Goal: Task Accomplishment & Management: Use online tool/utility

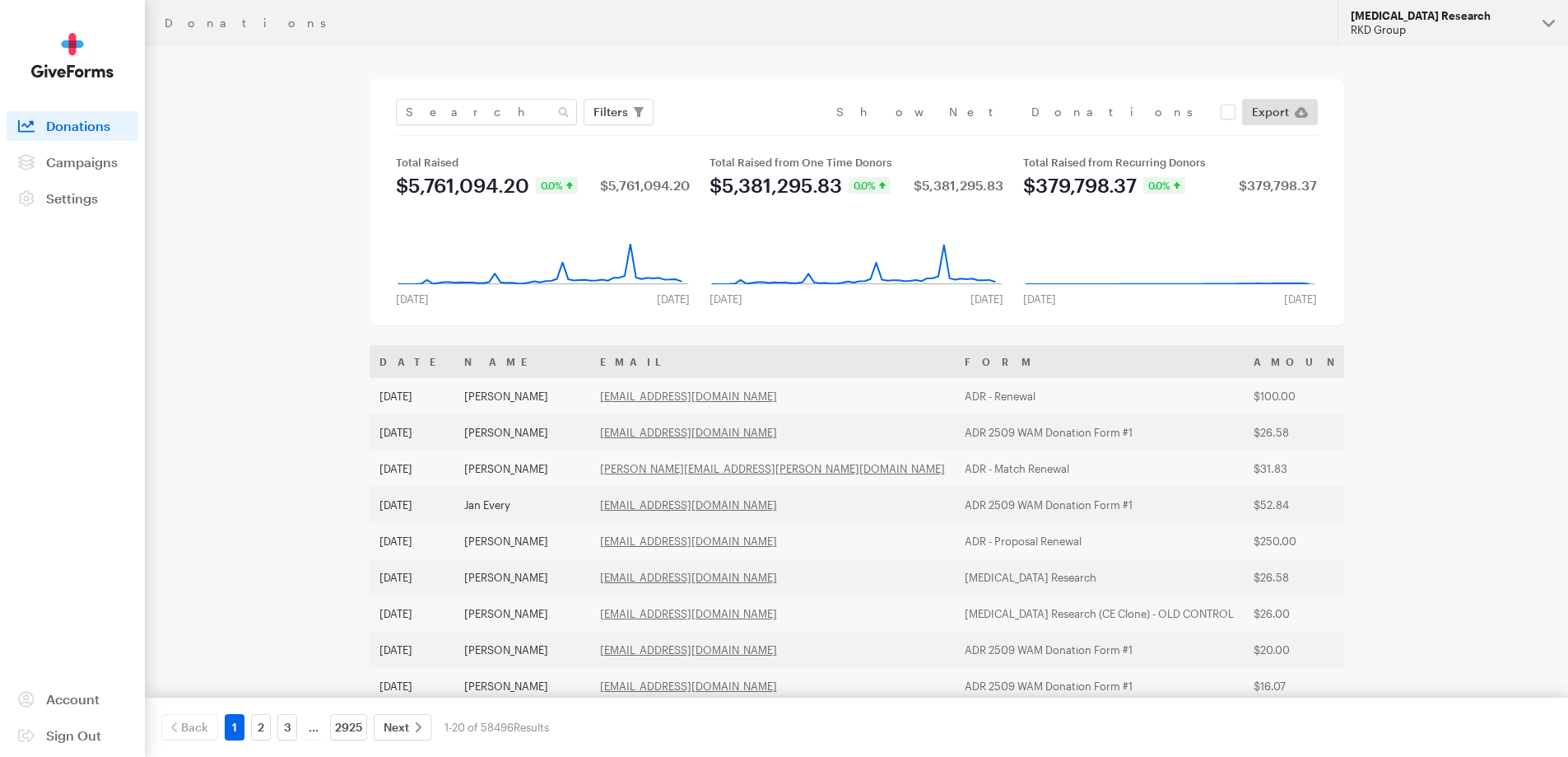
click at [1476, 36] on div "RKD Group" at bounding box center [1439, 29] width 179 height 14
click at [95, 173] on link "Campaigns" at bounding box center [72, 162] width 131 height 29
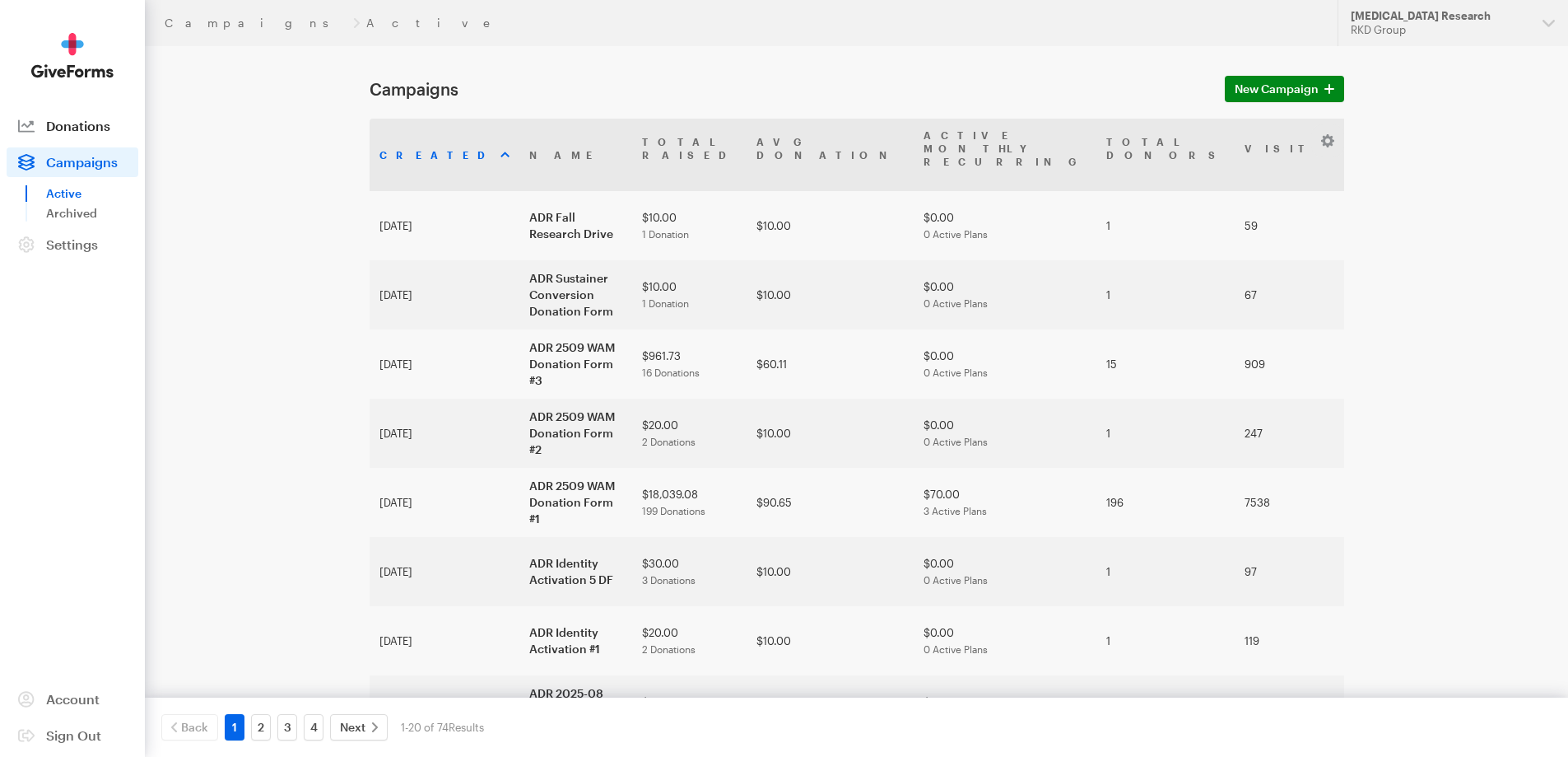
click at [127, 138] on link "Donations" at bounding box center [72, 126] width 131 height 29
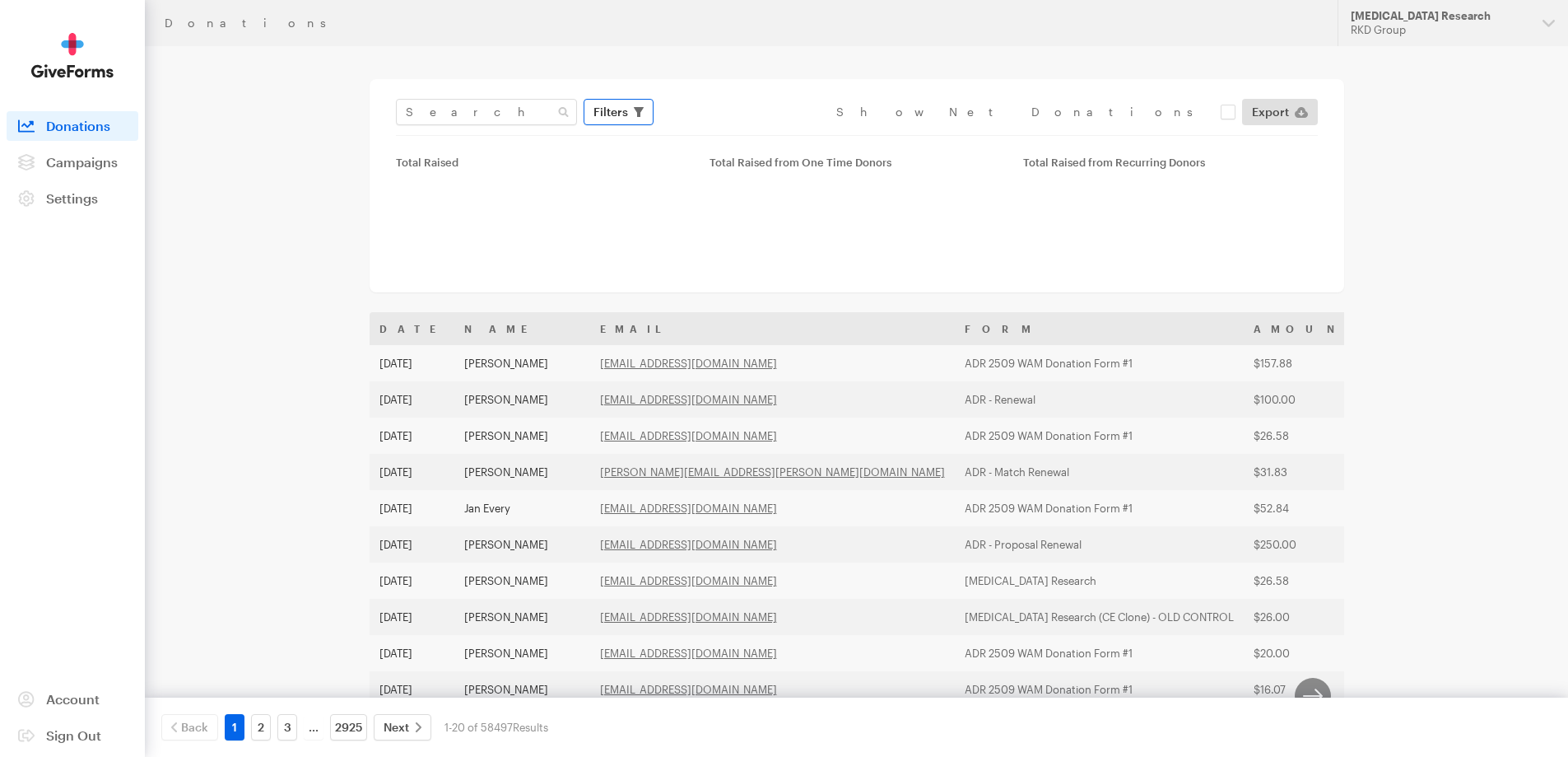
click at [607, 112] on span "Filters" at bounding box center [611, 112] width 35 height 20
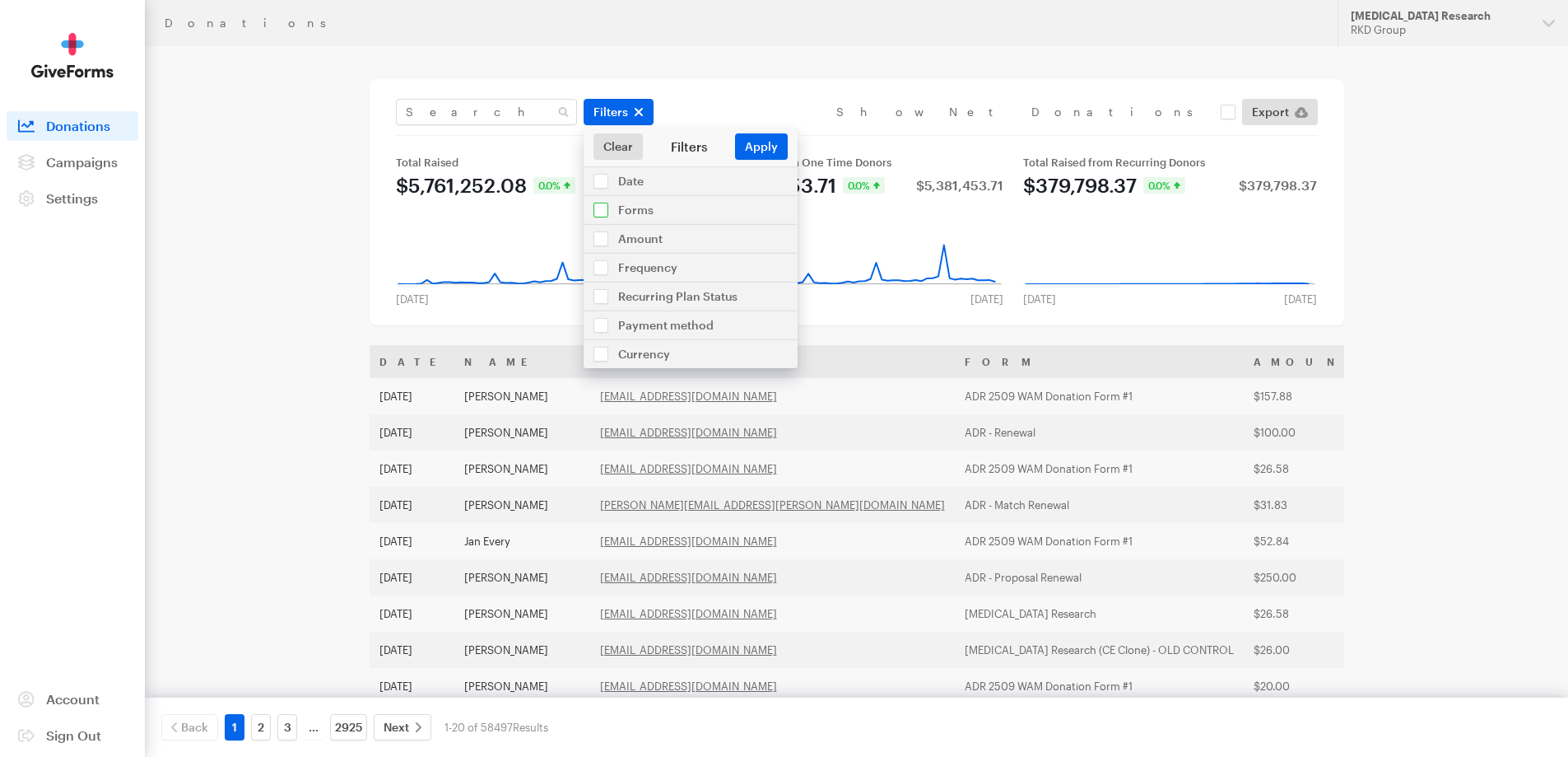
click at [638, 202] on input "checkbox" at bounding box center [690, 210] width 214 height 28
checkbox input "true"
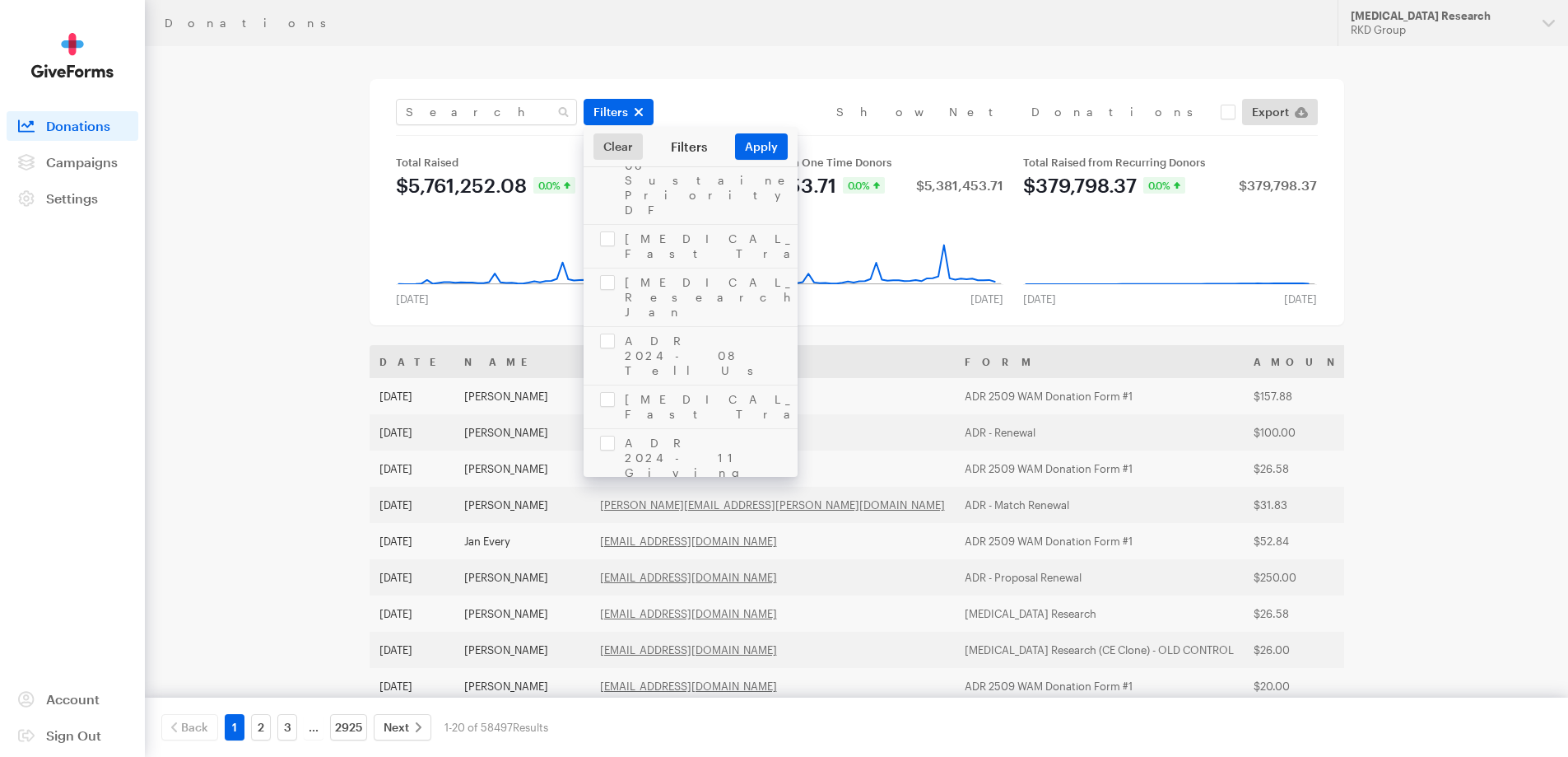
scroll to position [2799, 0]
checkbox input "true"
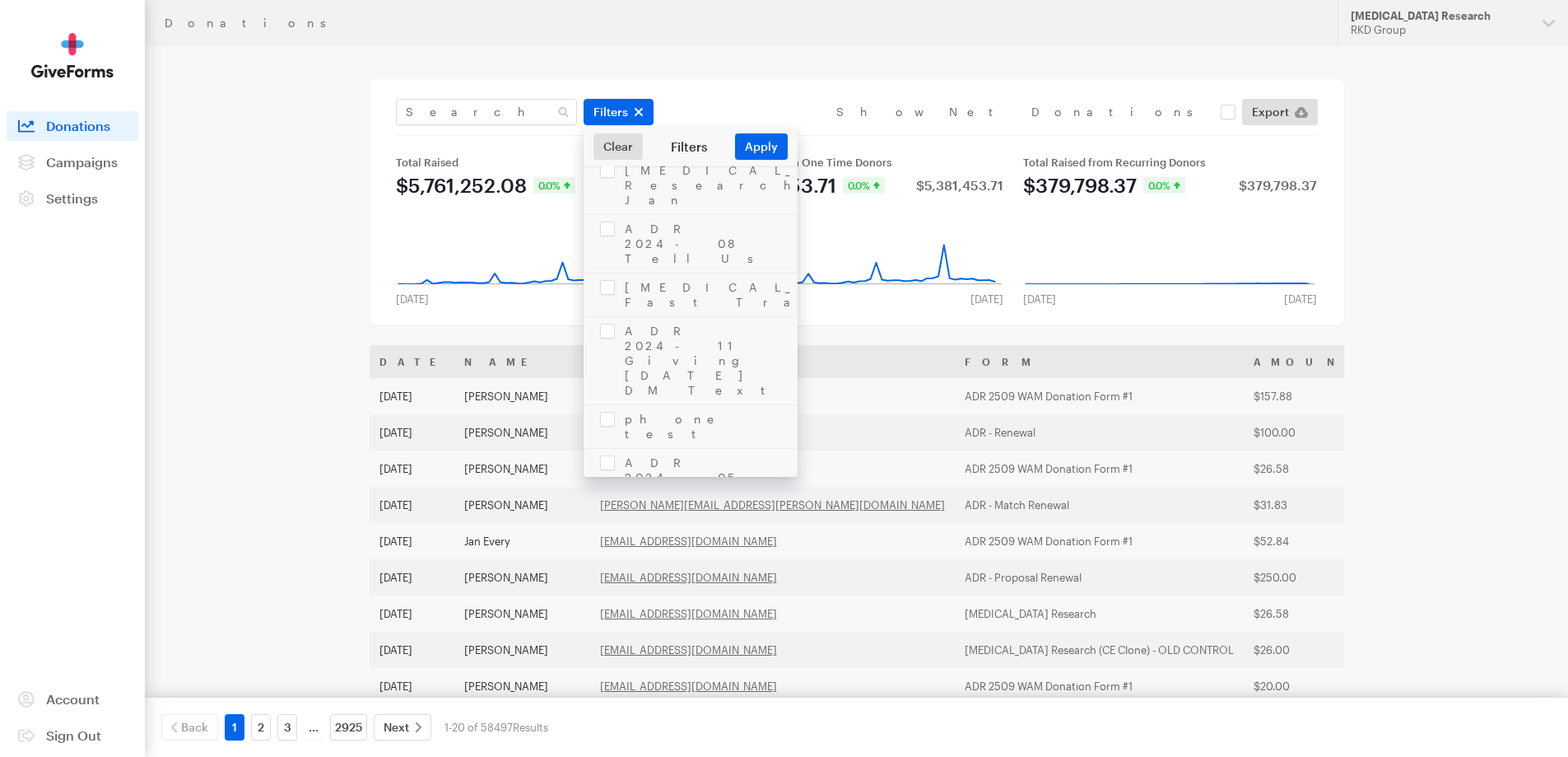
checkbox input "true"
click at [765, 140] on button "Apply" at bounding box center [761, 146] width 53 height 26
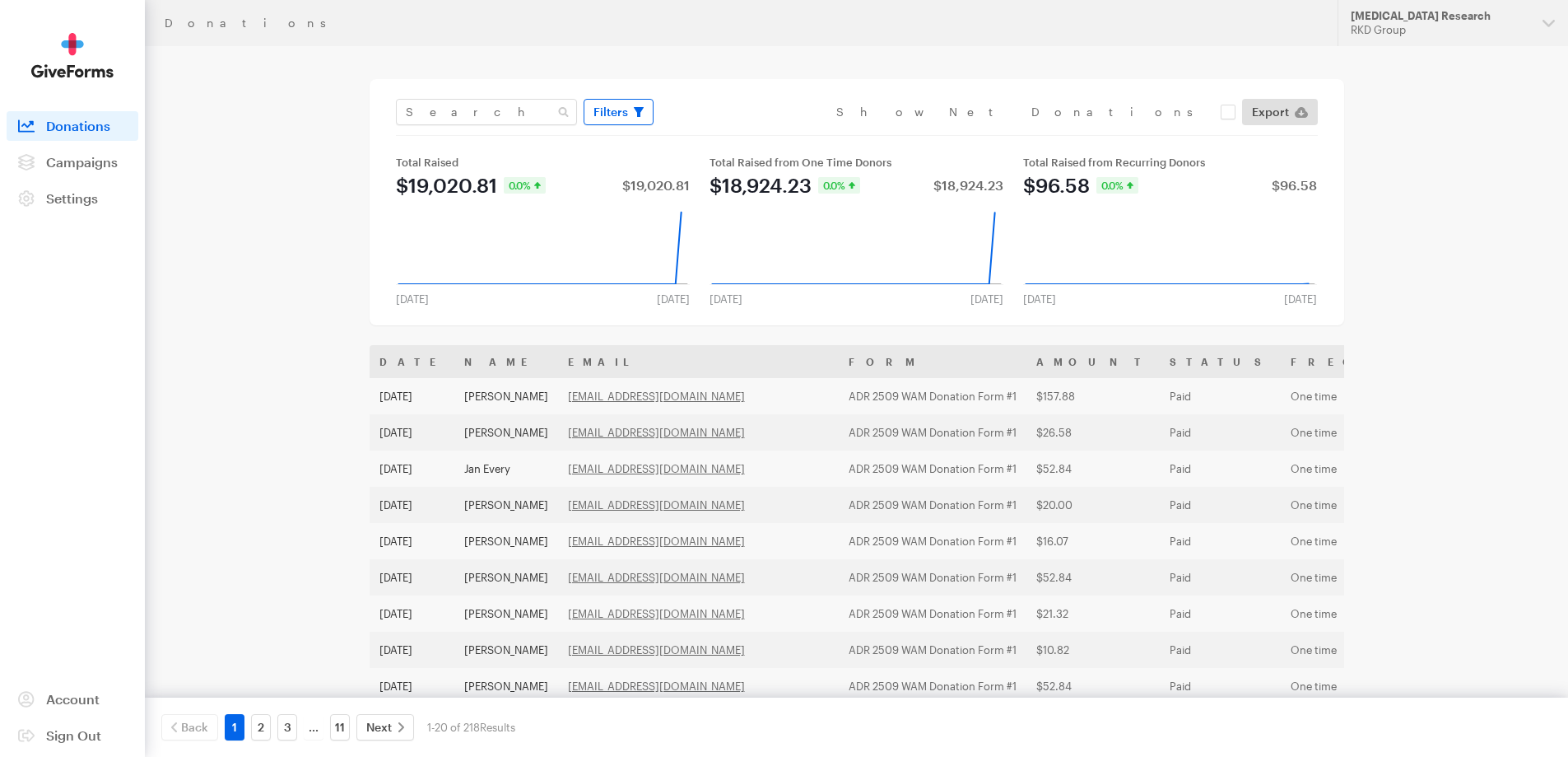
click at [624, 116] on span "Filters" at bounding box center [611, 112] width 35 height 20
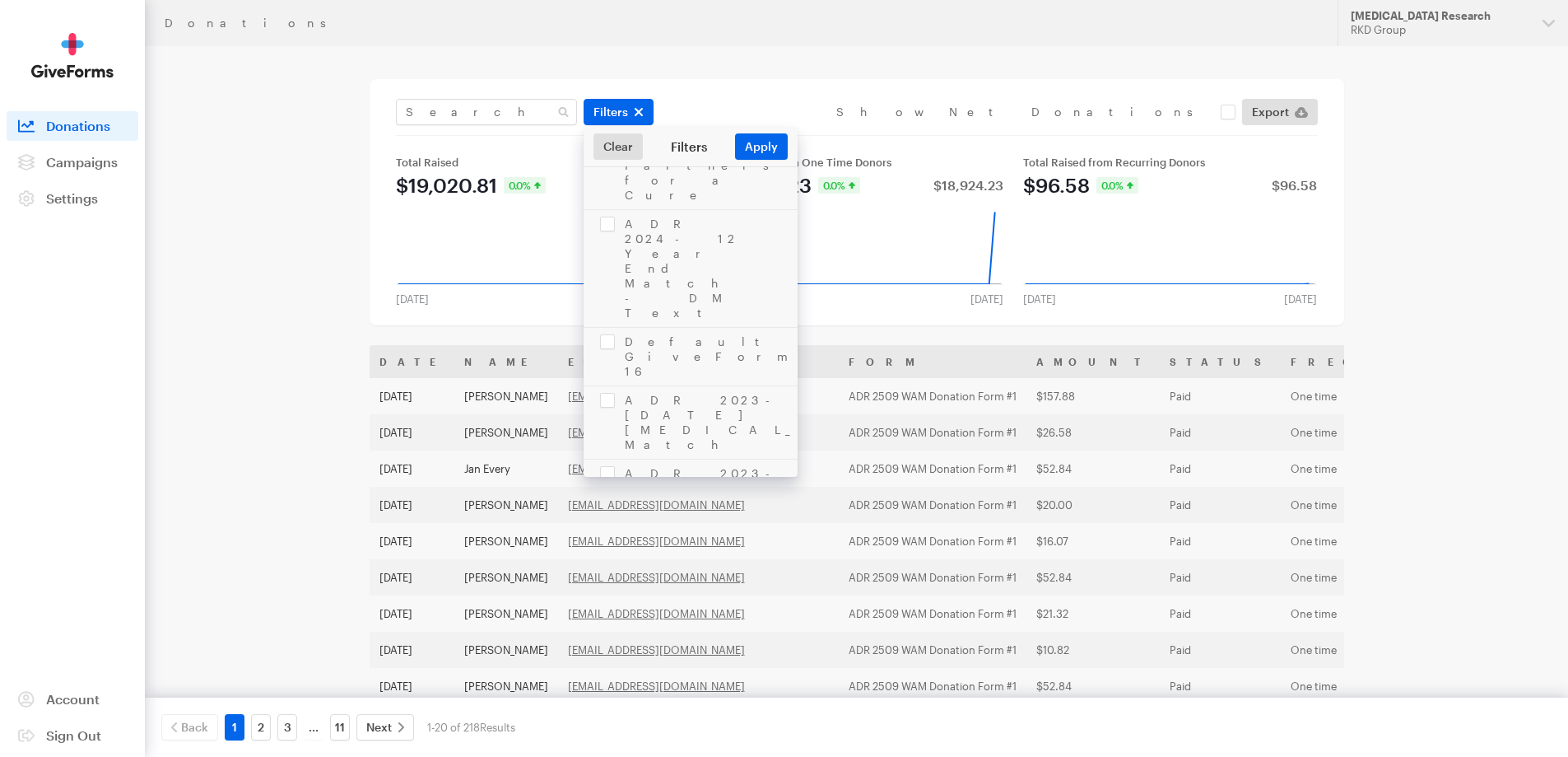
scroll to position [3623, 0]
click at [119, 170] on link "Campaigns" at bounding box center [72, 162] width 131 height 29
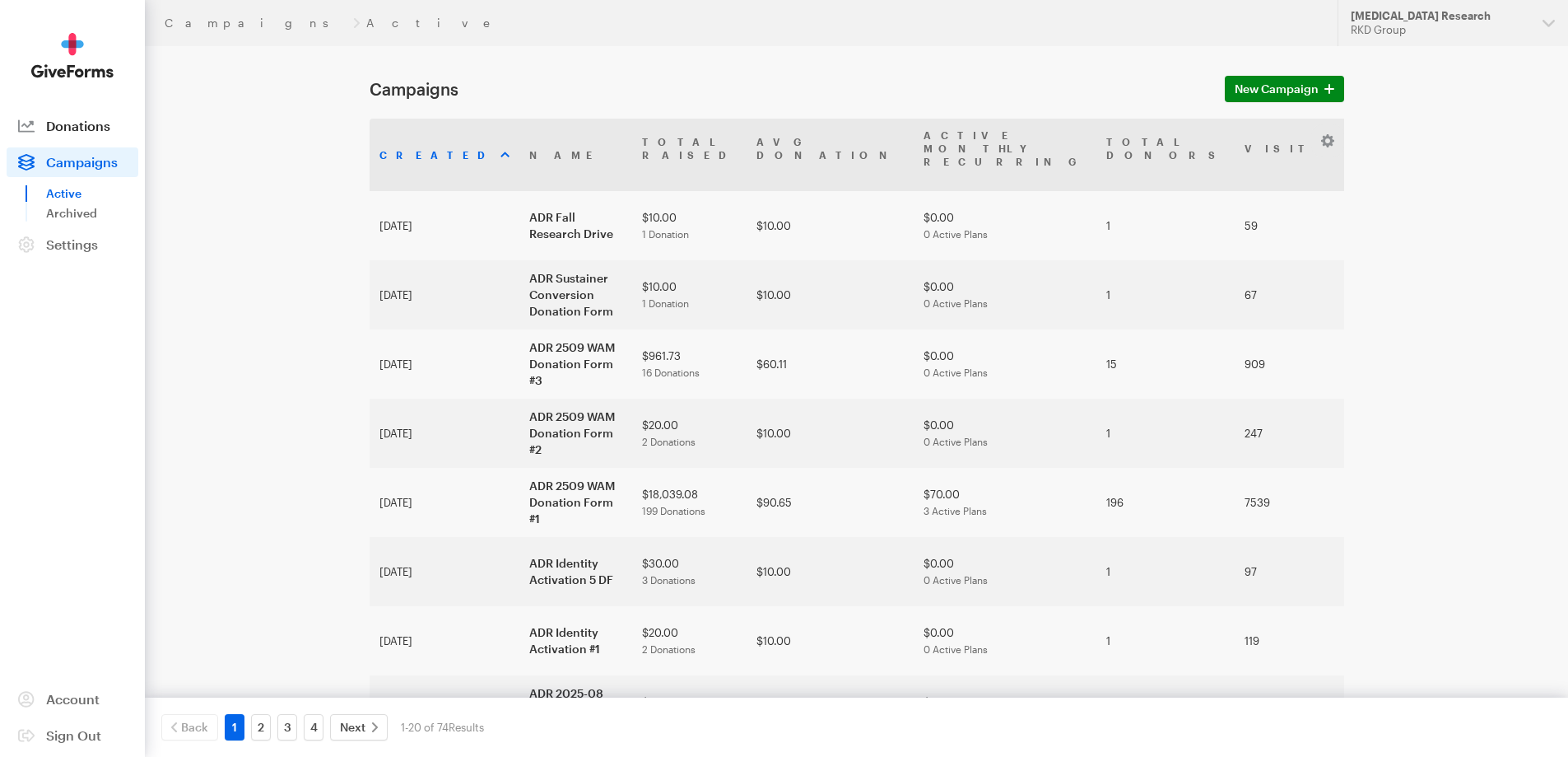
click at [88, 123] on span "Donations" at bounding box center [78, 125] width 64 height 16
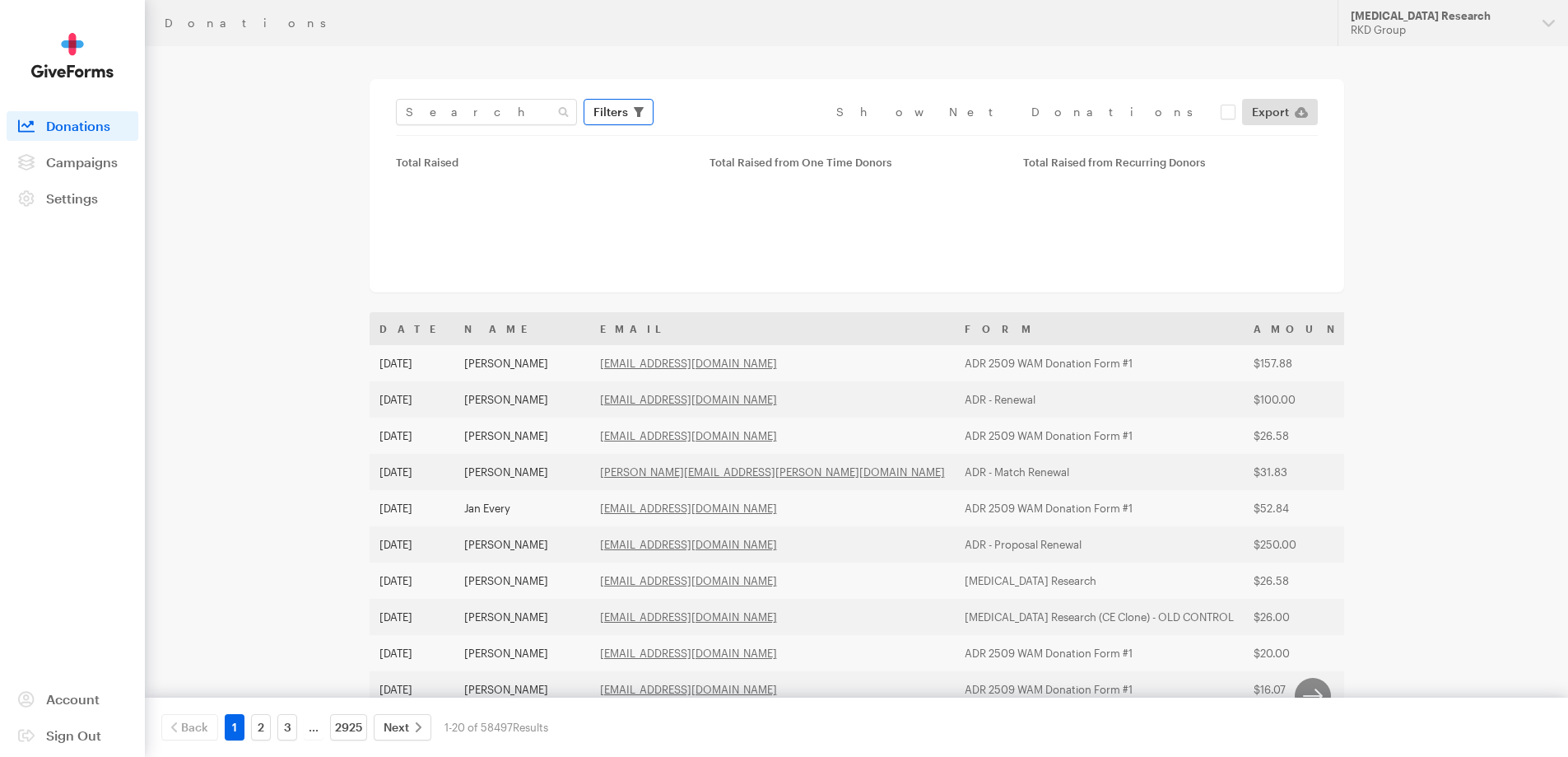
click at [618, 106] on span "Filters" at bounding box center [611, 112] width 35 height 20
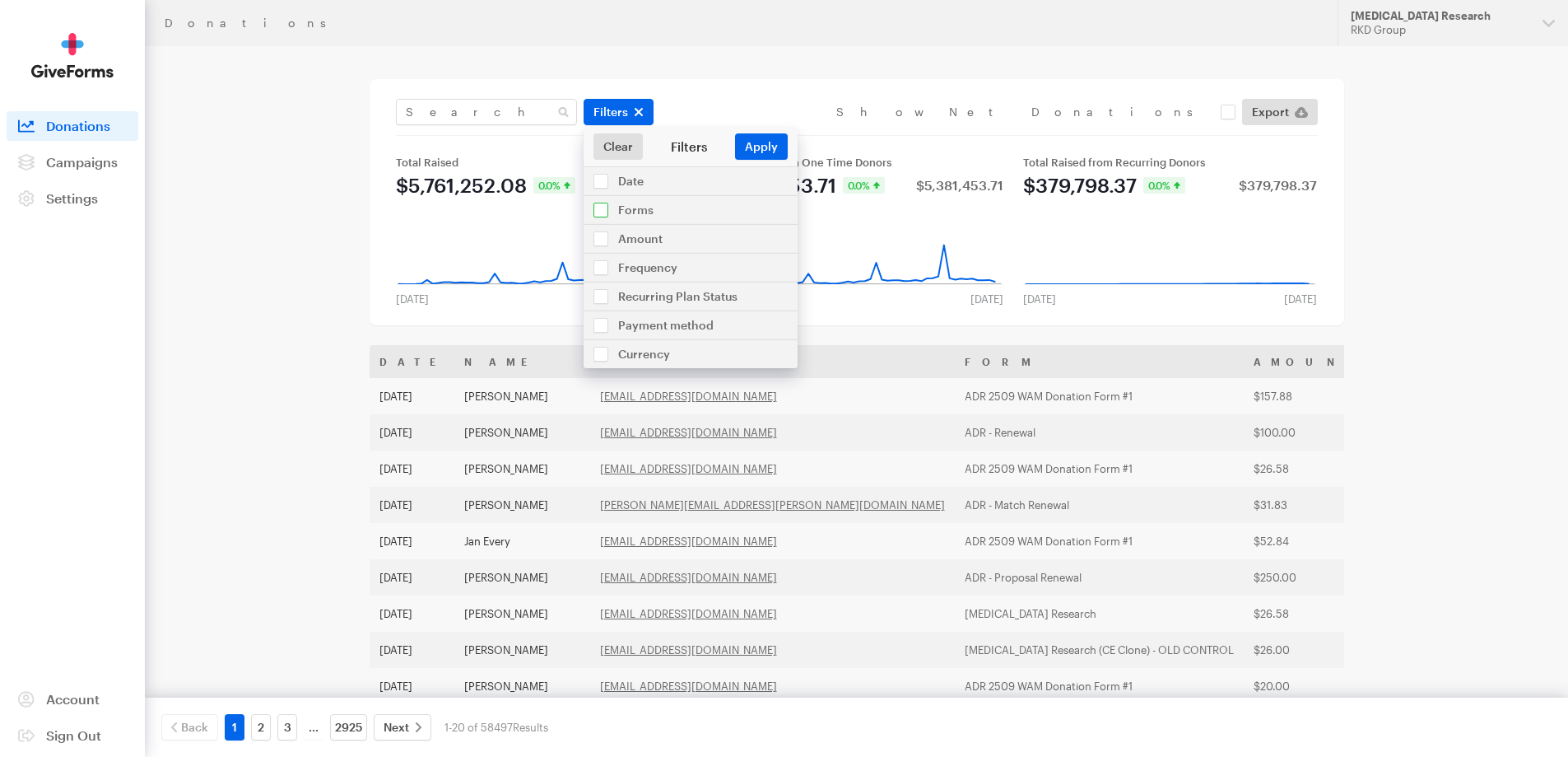
click at [642, 211] on input "checkbox" at bounding box center [690, 210] width 214 height 28
checkbox input "true"
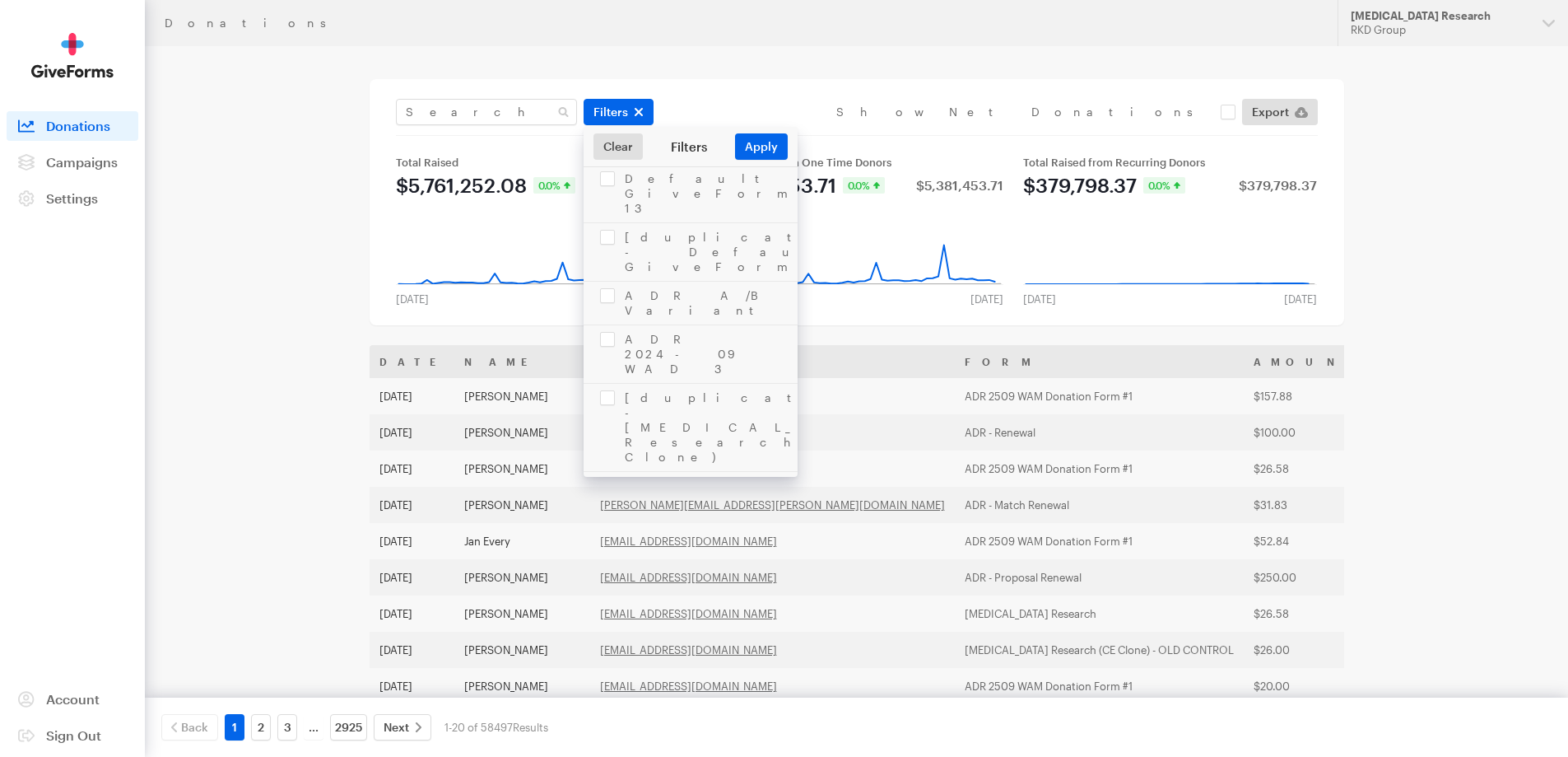
scroll to position [1564, 0]
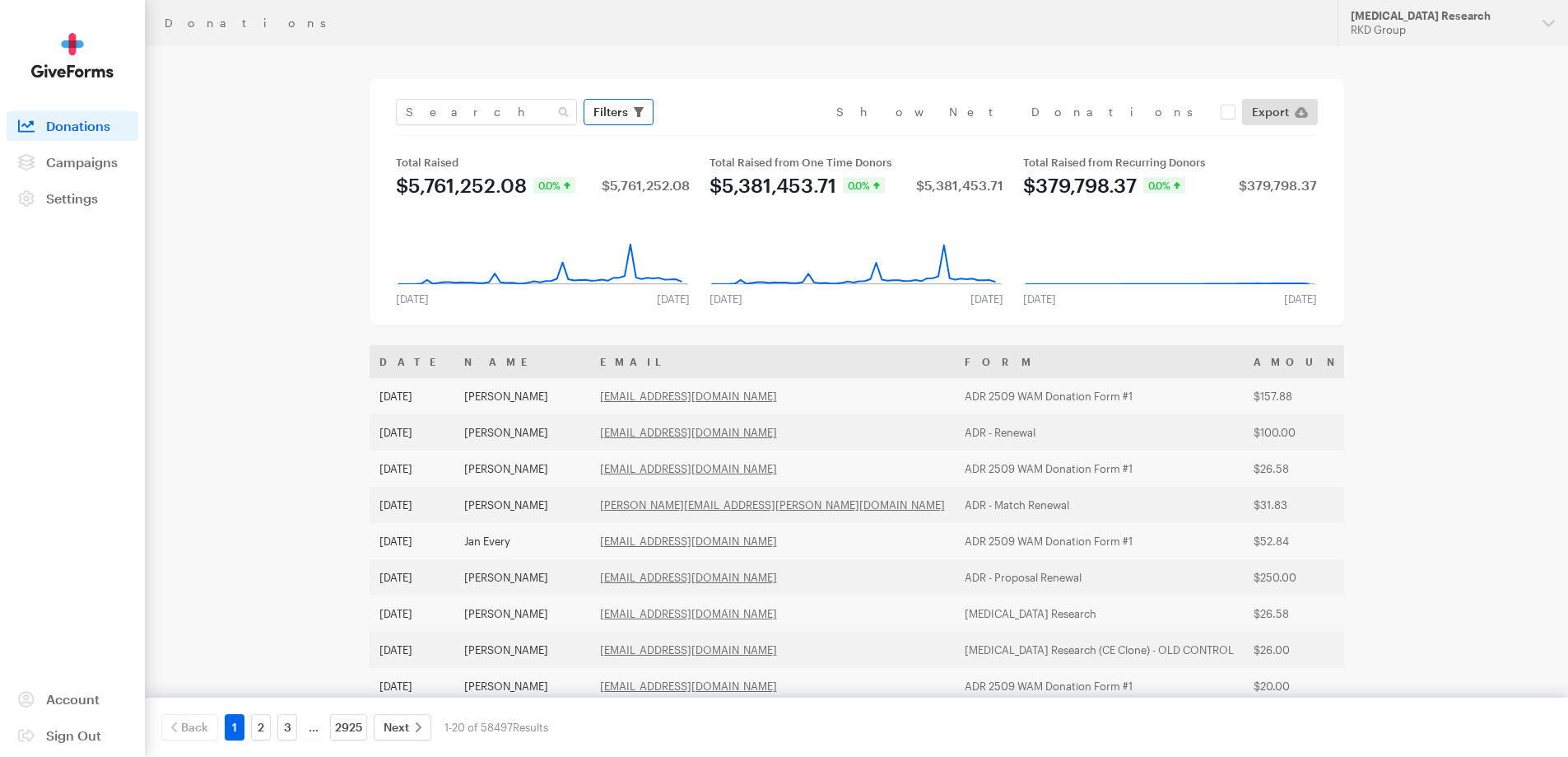
click at [624, 123] on button "Filters" at bounding box center [618, 111] width 70 height 26
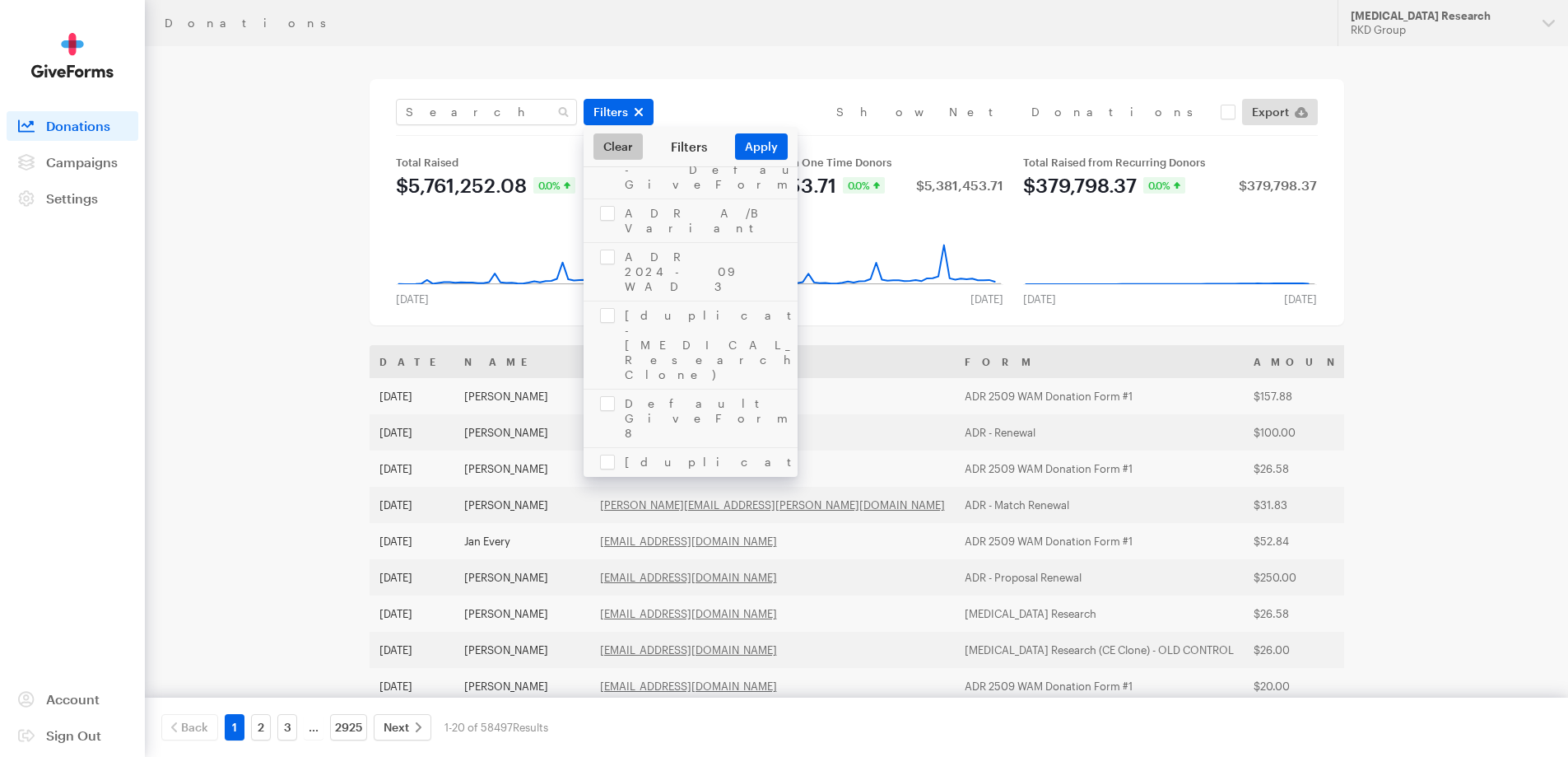
click at [630, 153] on link "Clear" at bounding box center [618, 146] width 49 height 26
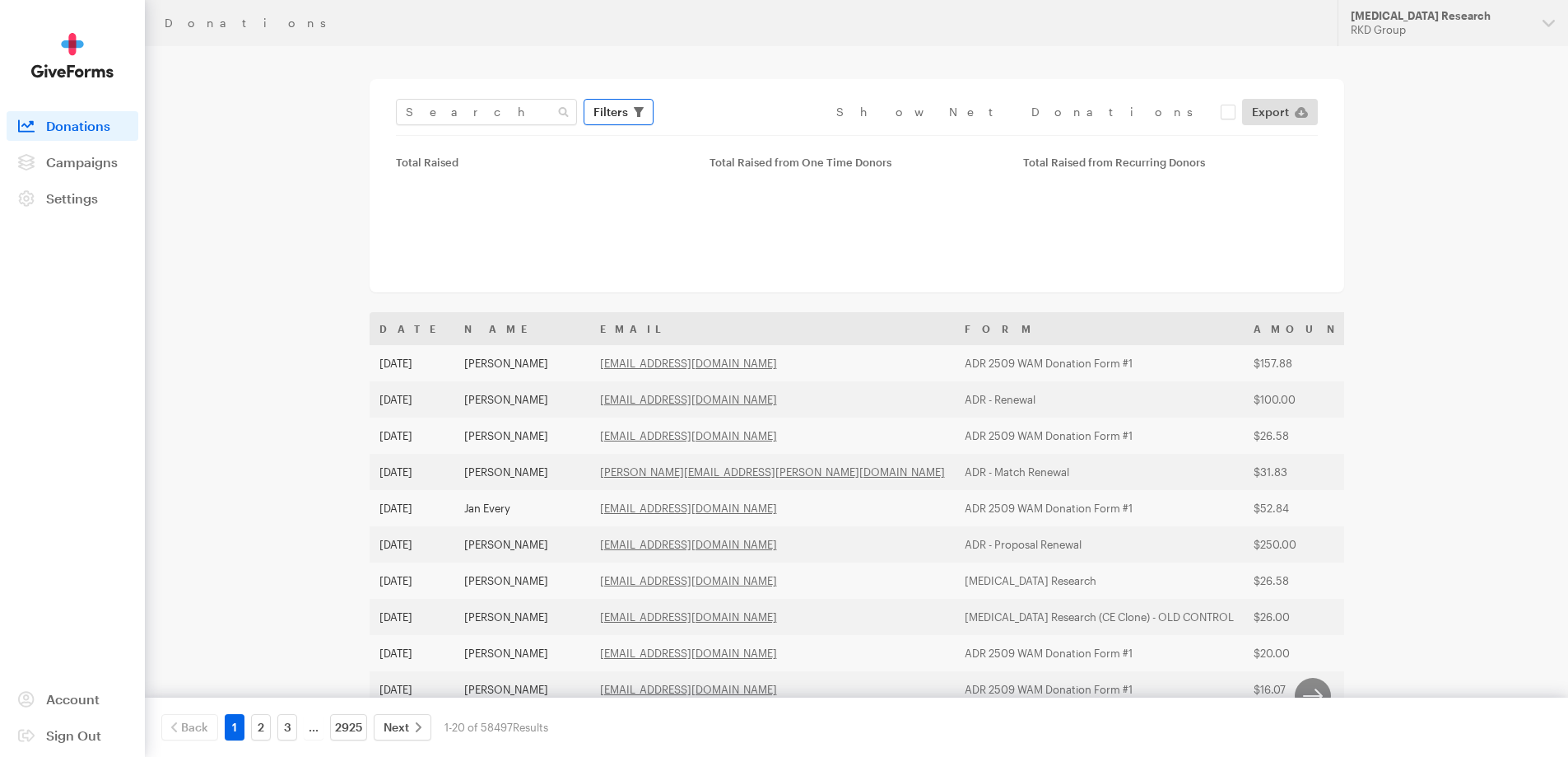
click at [627, 111] on button "Filters" at bounding box center [618, 111] width 70 height 26
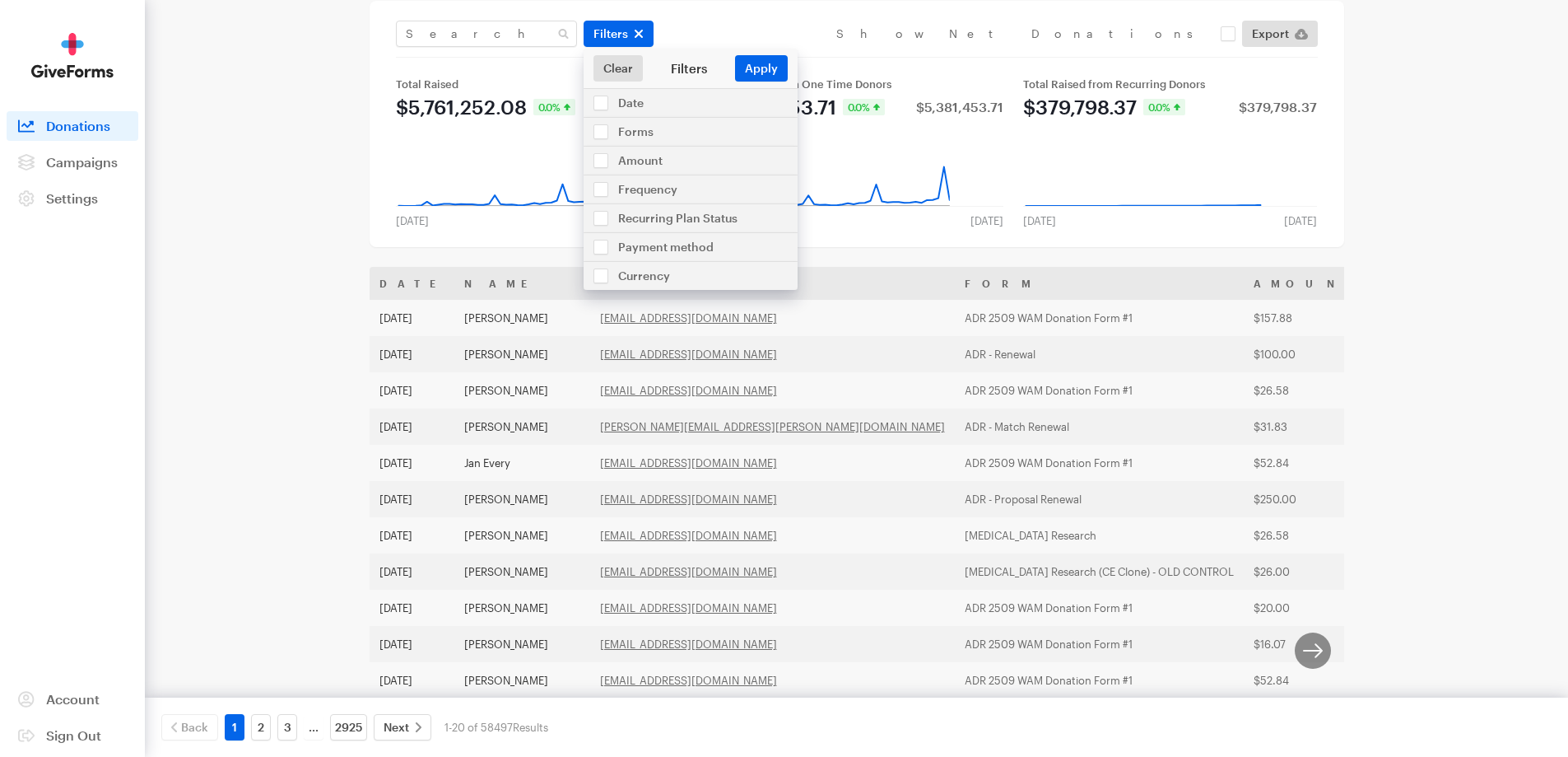
scroll to position [82, 0]
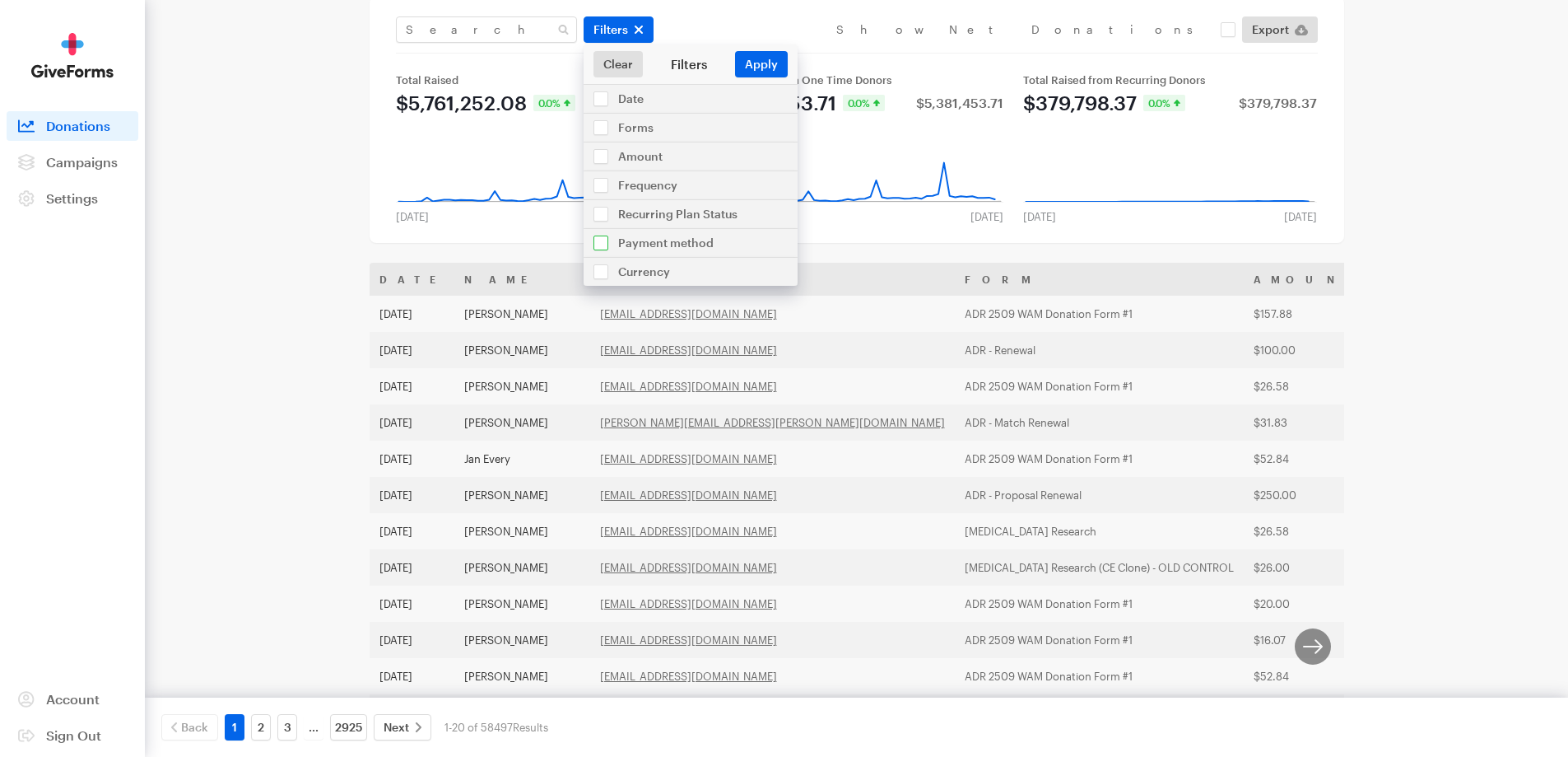
click at [603, 242] on input "checkbox" at bounding box center [690, 243] width 214 height 28
checkbox input "true"
click at [616, 275] on select "All Online Payments Visa MasterCard American Express Discover PayPal ACH Bank T…" at bounding box center [690, 279] width 181 height 26
click at [606, 214] on input "checkbox" at bounding box center [690, 213] width 214 height 28
checkbox input "true"
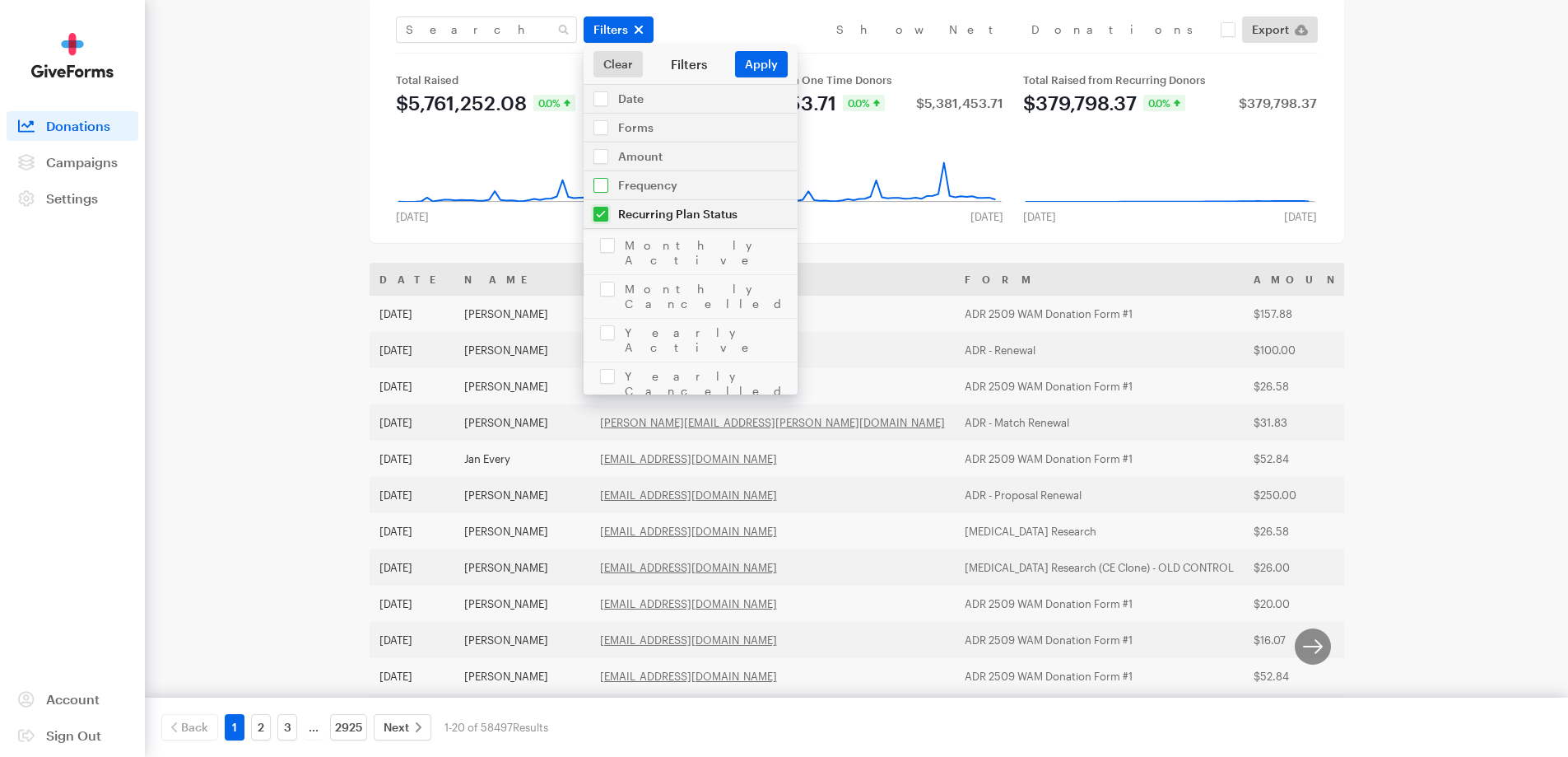
click at [603, 183] on input "checkbox" at bounding box center [690, 185] width 214 height 28
checkbox input "true"
click at [599, 157] on input "checkbox" at bounding box center [690, 156] width 214 height 28
checkbox input "true"
click at [598, 126] on input "checkbox" at bounding box center [690, 128] width 214 height 28
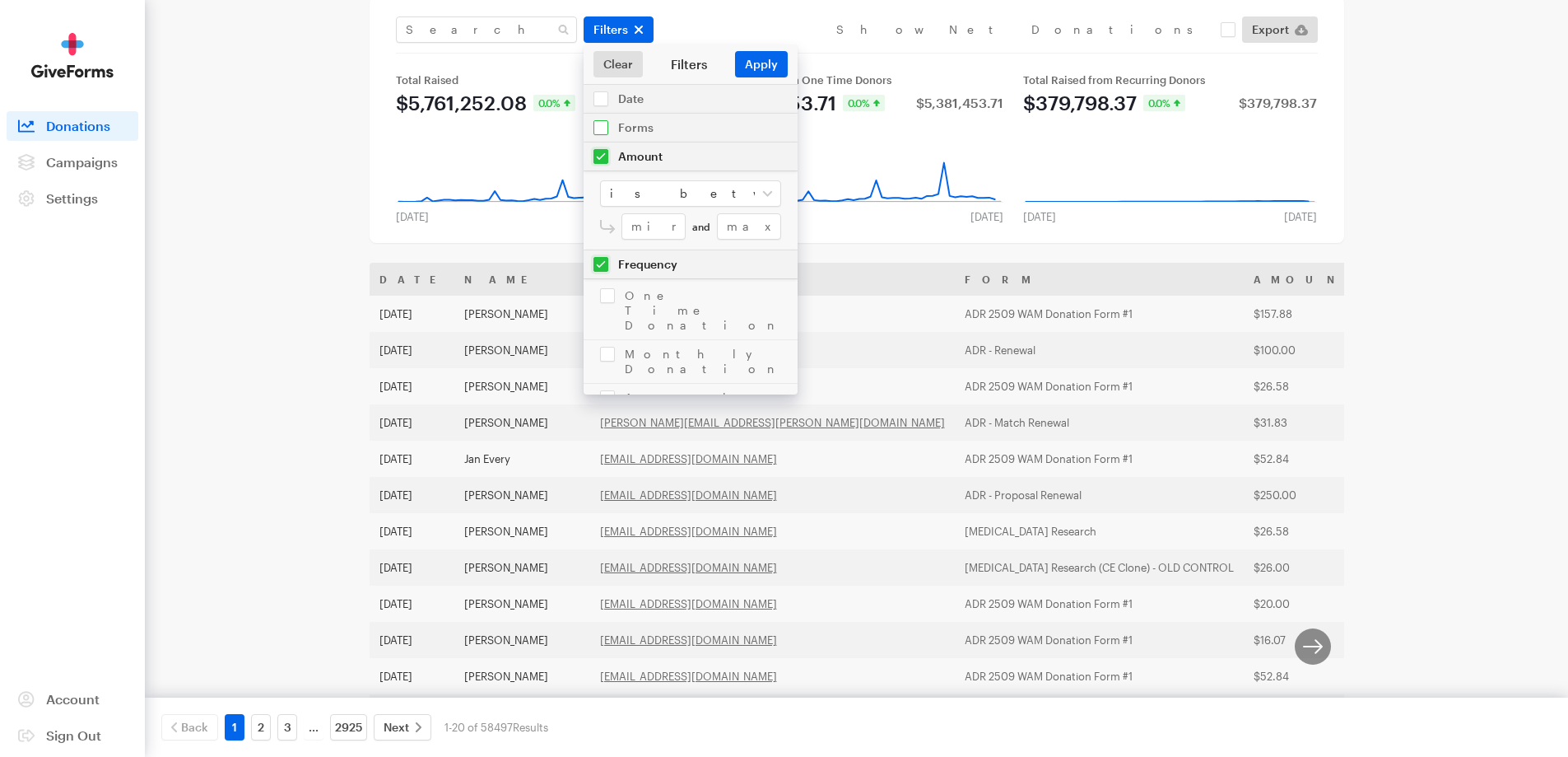
checkbox input "true"
click at [155, 359] on div "Donations Updates Support [MEDICAL_DATA] Research RKD Group Organizations Natio…" at bounding box center [784, 516] width 1568 height 1197
